Goal: Task Accomplishment & Management: Use online tool/utility

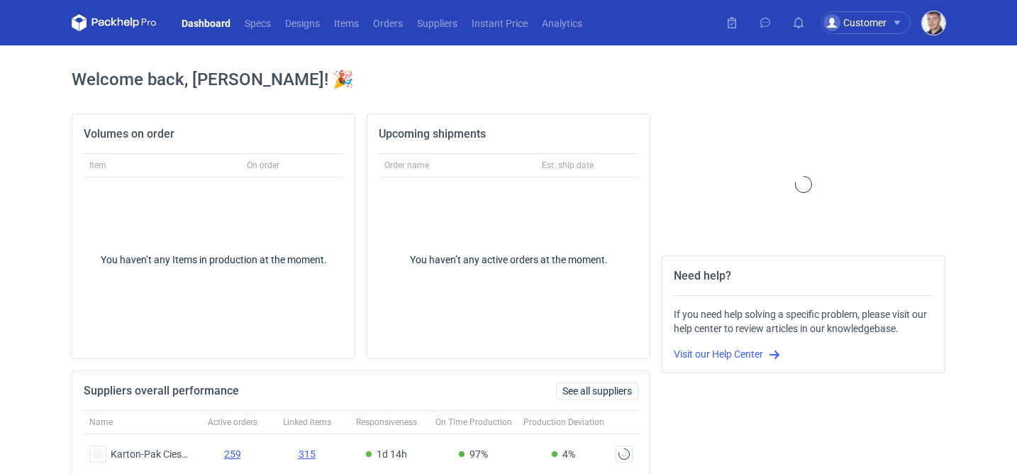
click at [928, 24] on img "button" at bounding box center [933, 22] width 23 height 23
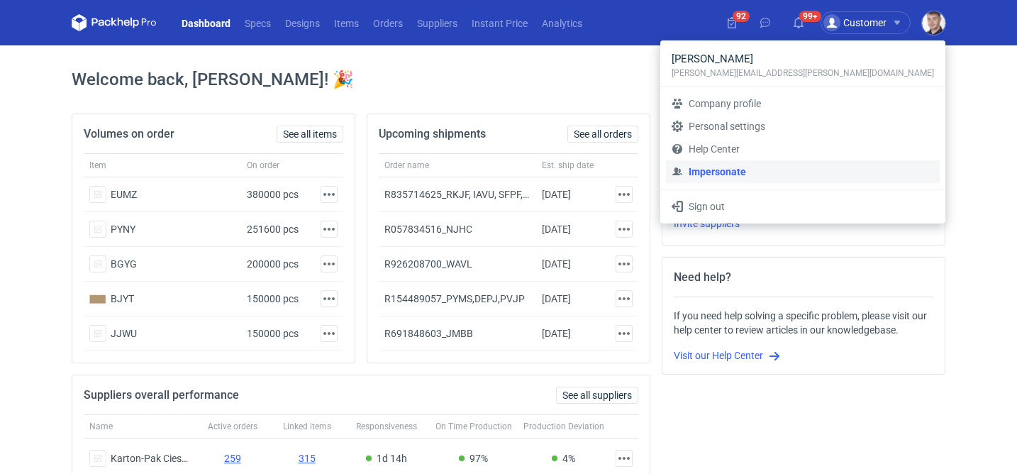
click at [813, 167] on link "Impersonate" at bounding box center [803, 171] width 274 height 23
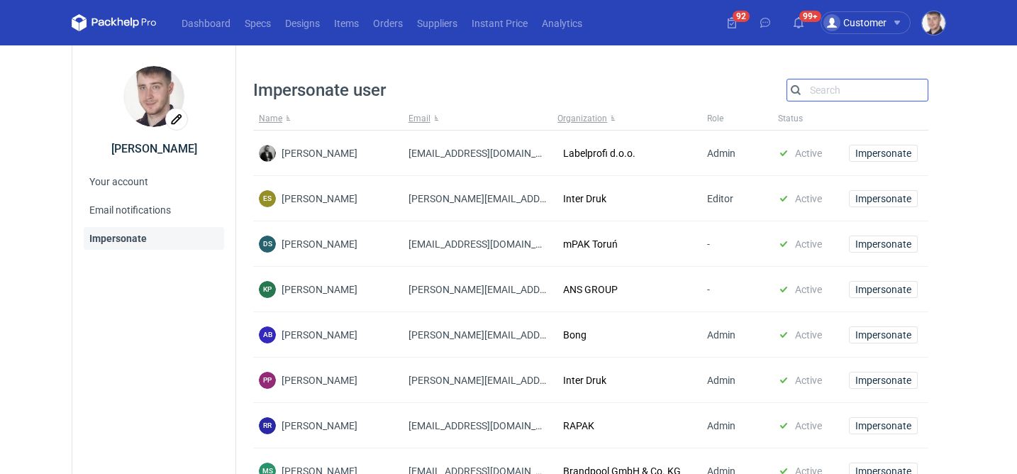
click at [822, 94] on input "Search" at bounding box center [857, 90] width 140 height 17
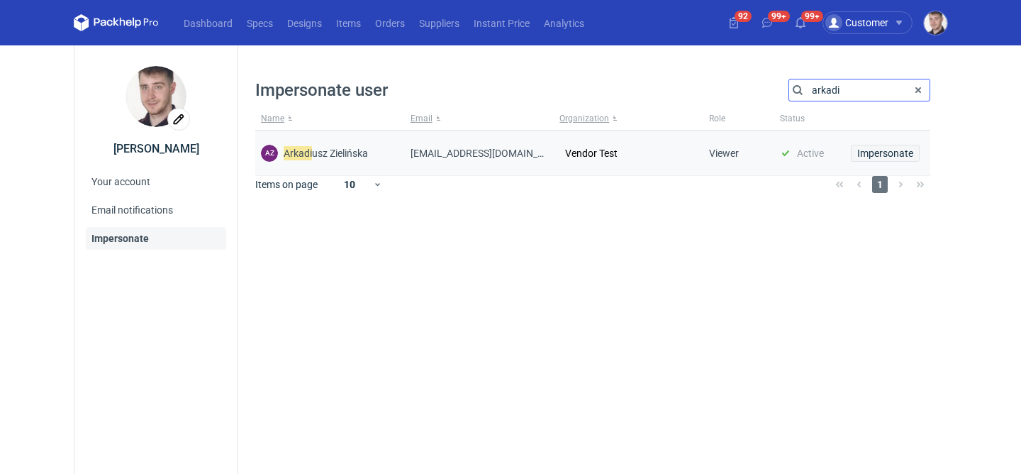
type input "arkadi"
click at [879, 153] on span "Impersonate" at bounding box center [885, 153] width 56 height 10
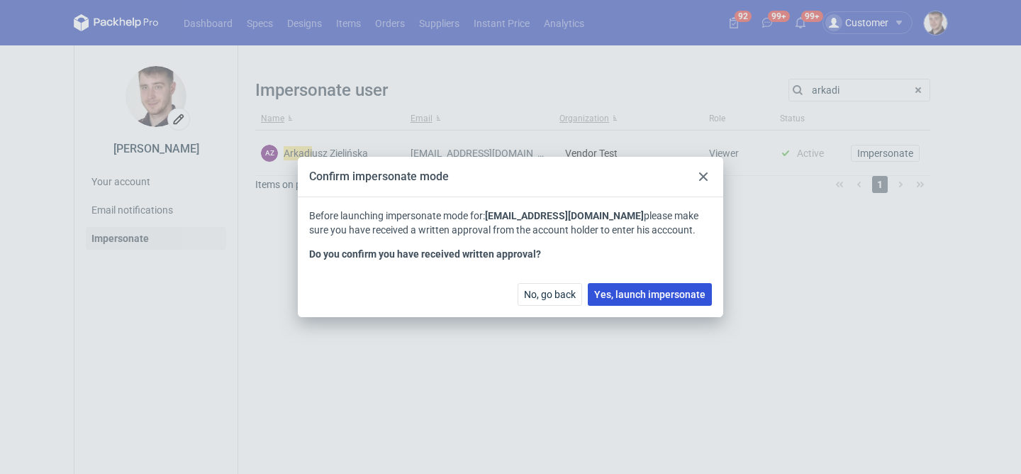
click at [601, 302] on button "Yes, launch impersonate" at bounding box center [650, 294] width 124 height 23
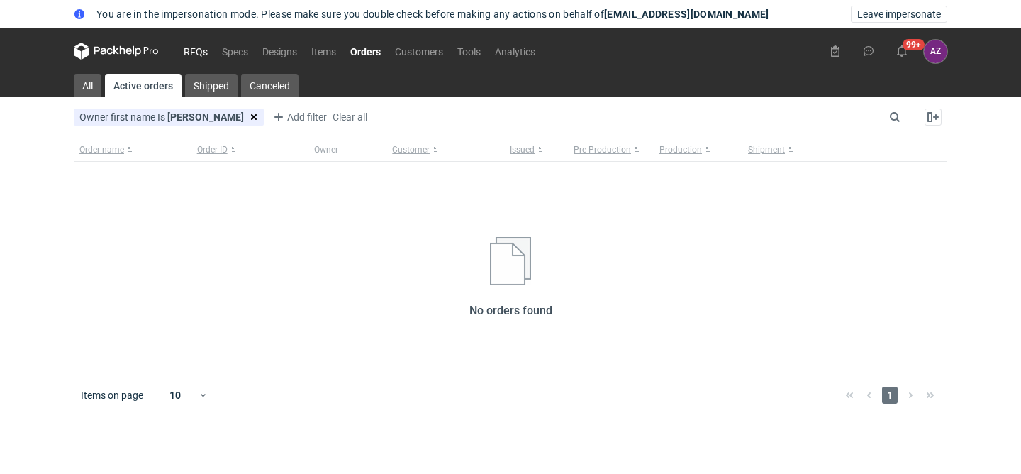
click at [191, 54] on link "RFQs" at bounding box center [196, 51] width 38 height 17
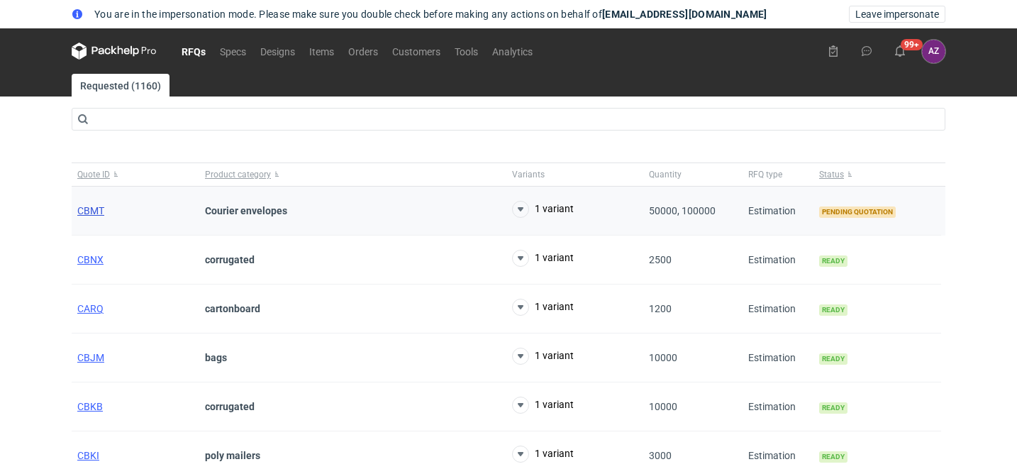
click at [94, 211] on span "CBMT" at bounding box center [90, 210] width 27 height 11
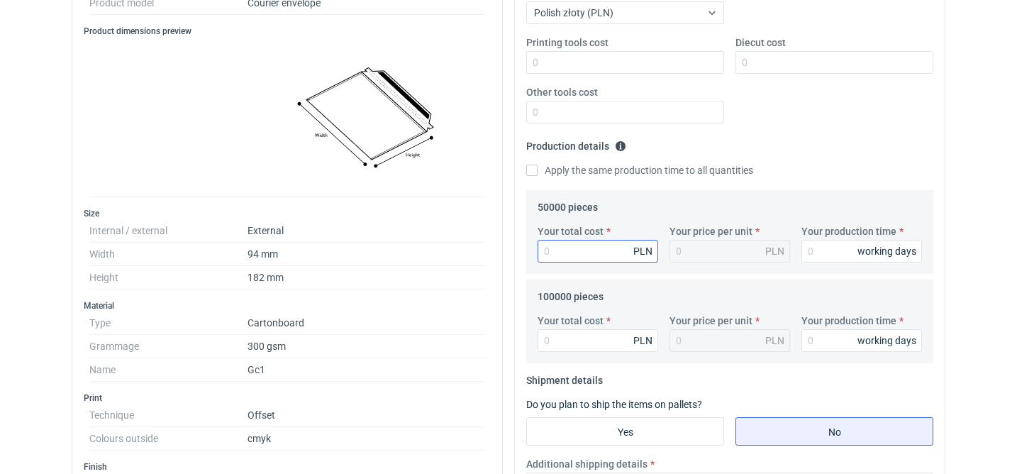
scroll to position [356, 0]
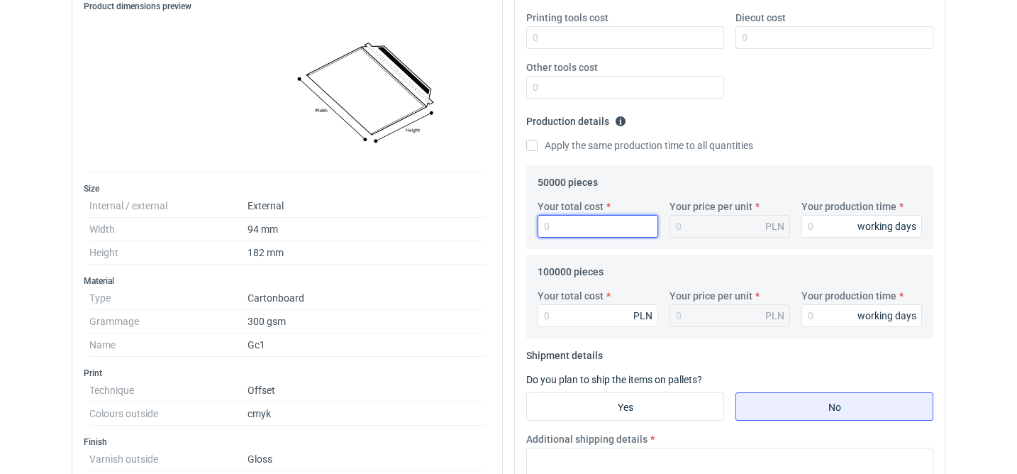
click at [590, 228] on input "Your total cost" at bounding box center [597, 226] width 121 height 23
type input "1"
click at [835, 223] on input "Your production time" at bounding box center [861, 226] width 121 height 23
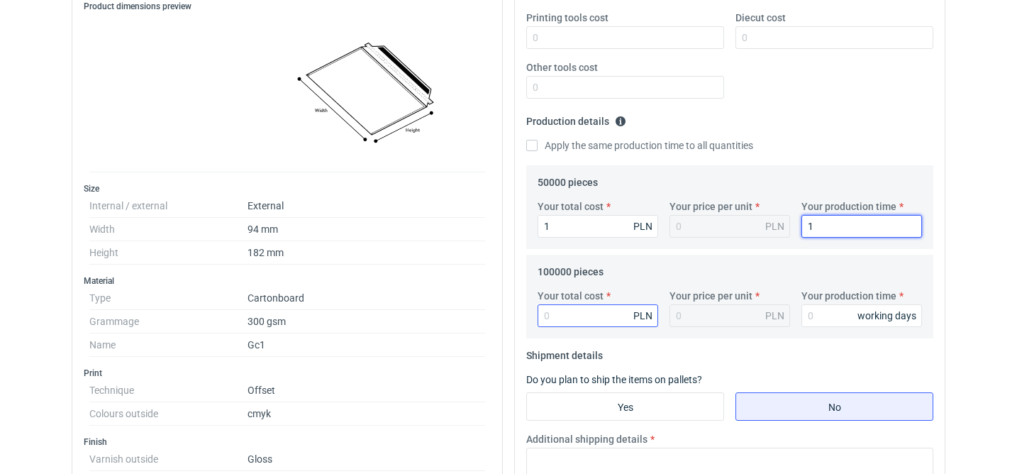
type input "1"
click at [584, 323] on input "Your total cost" at bounding box center [597, 315] width 121 height 23
type input "1"
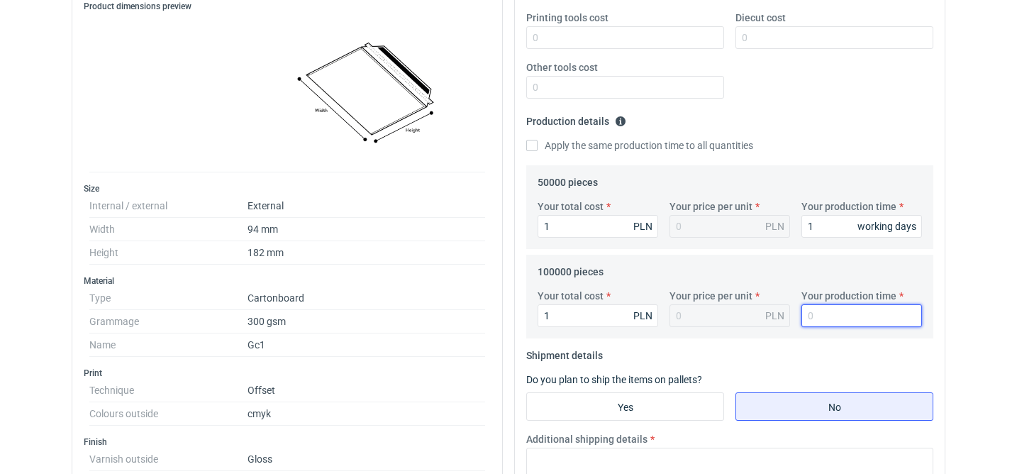
click at [846, 305] on input "Your production time" at bounding box center [861, 315] width 121 height 23
type input "1"
click at [772, 262] on fieldset "100000 pieces Your total cost 1 PLN Your price per unit PLN Your production tim…" at bounding box center [729, 299] width 384 height 78
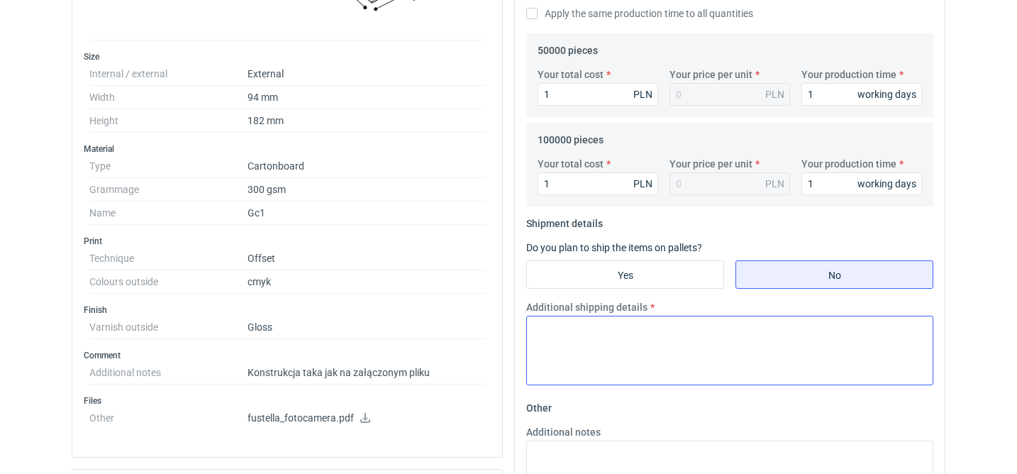
scroll to position [535, 0]
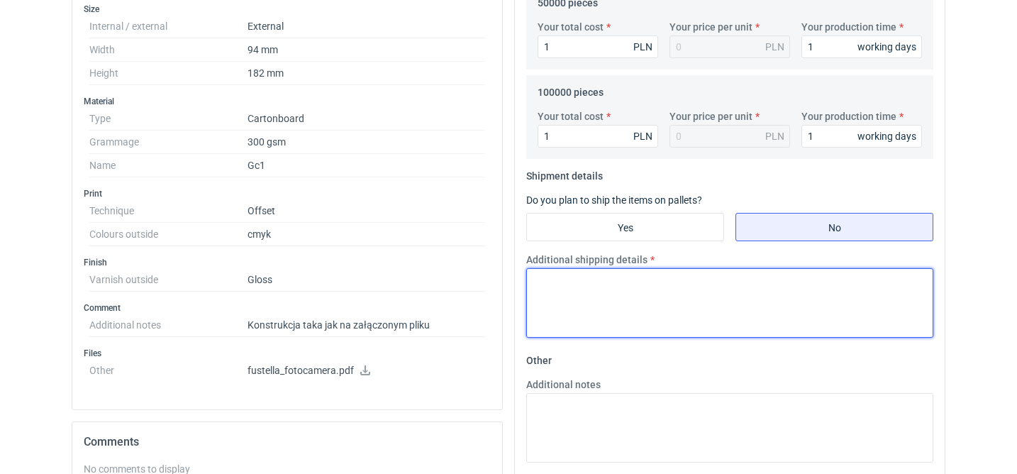
click at [678, 298] on textarea "Additional shipping details" at bounding box center [729, 302] width 407 height 69
type textarea "-"
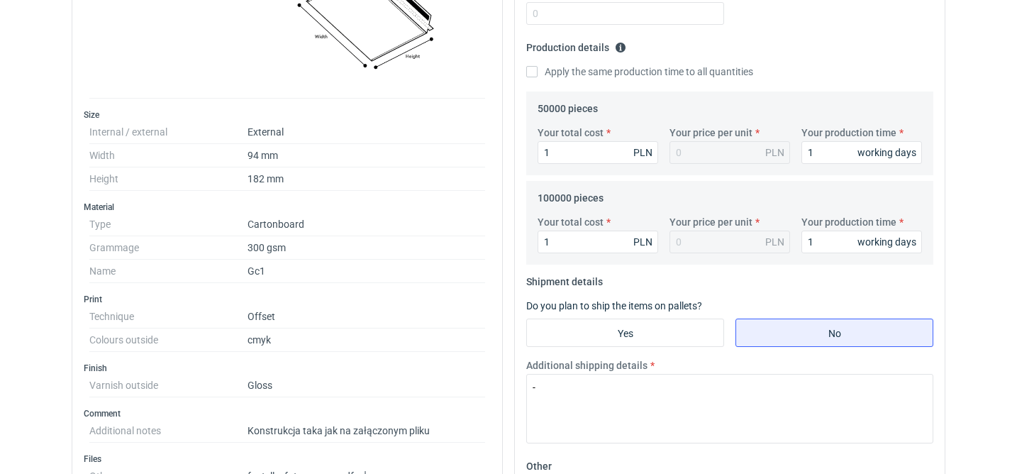
scroll to position [0, 0]
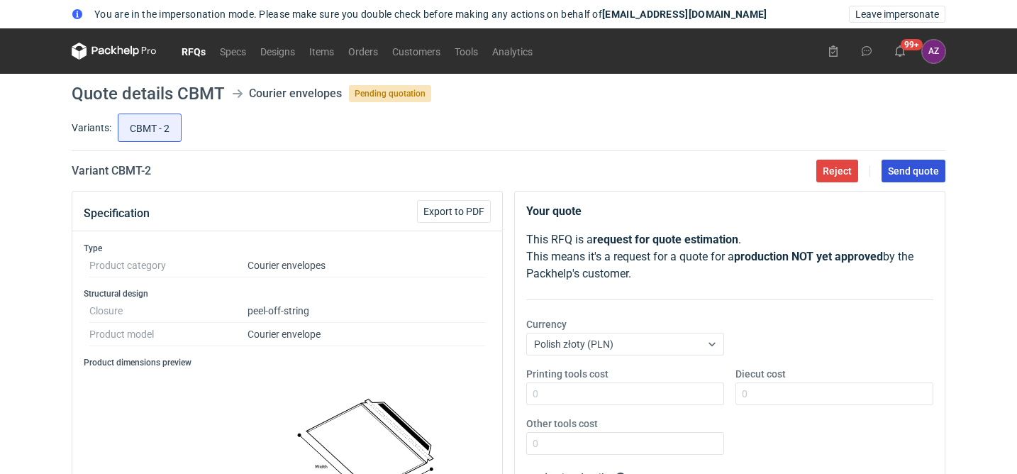
click at [929, 169] on span "Send quote" at bounding box center [913, 171] width 51 height 10
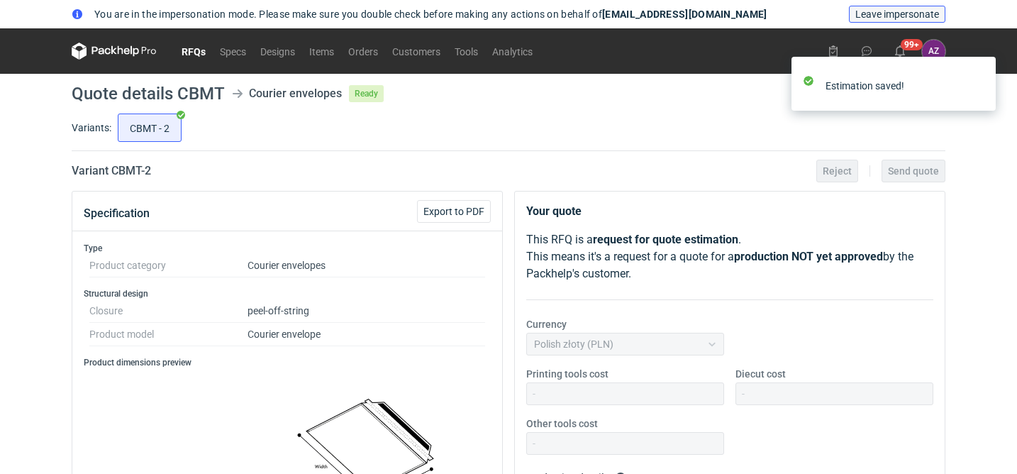
click at [874, 17] on span "Leave impersonate" at bounding box center [897, 14] width 84 height 10
